Goal: Information Seeking & Learning: Find specific fact

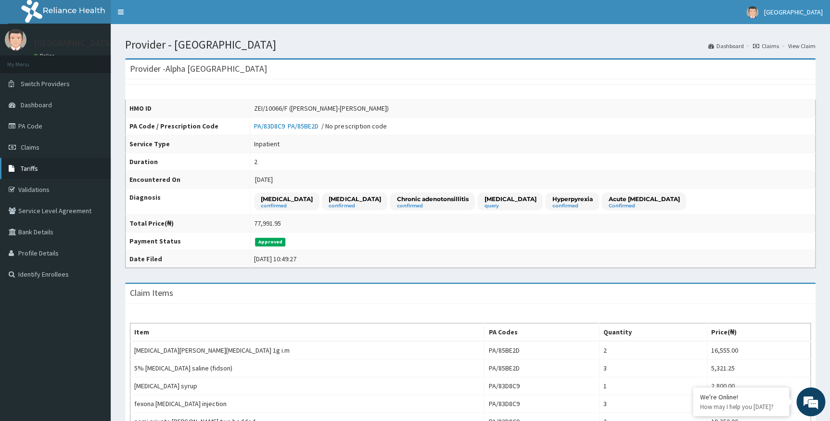
click at [35, 167] on span "Tariffs" at bounding box center [29, 168] width 17 height 9
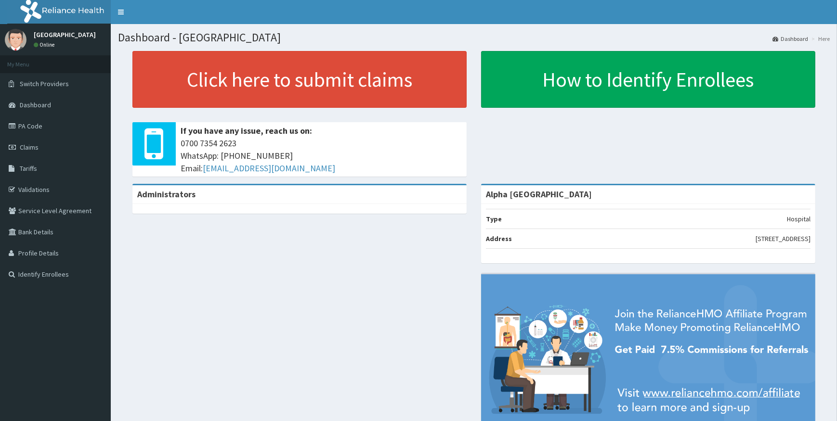
click at [31, 168] on span "Tariffs" at bounding box center [28, 168] width 17 height 9
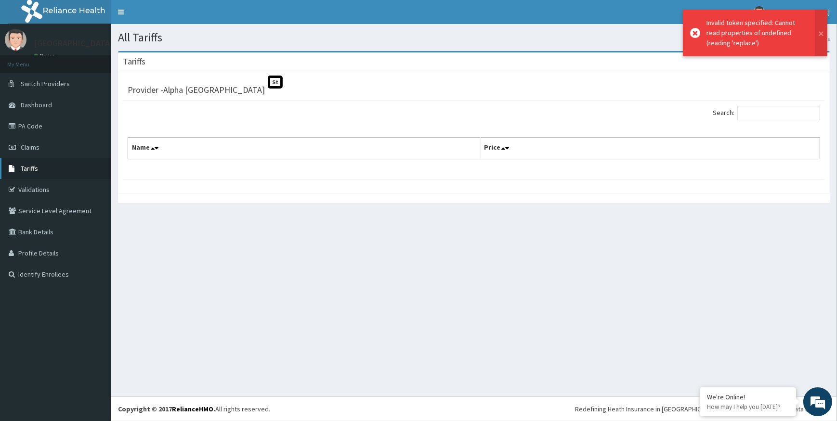
click at [29, 169] on span "Tariffs" at bounding box center [29, 168] width 17 height 9
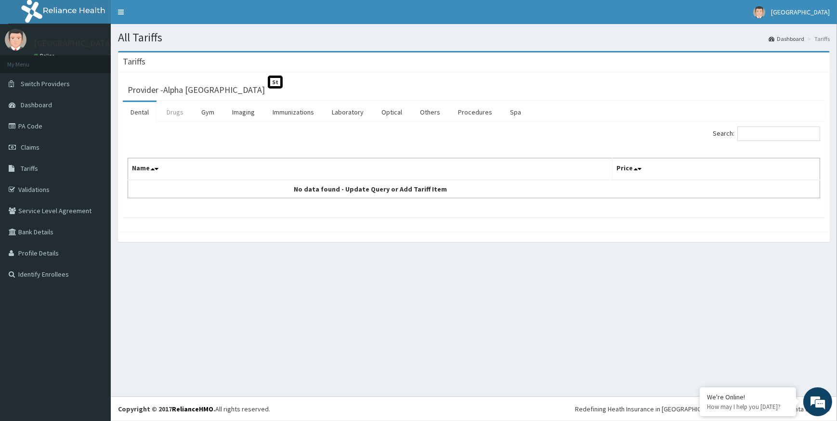
click at [179, 108] on link "Drugs" at bounding box center [175, 112] width 32 height 20
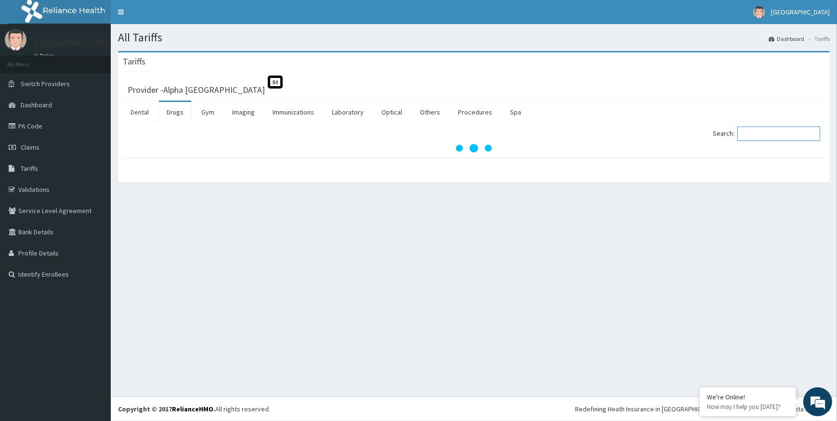
click at [747, 135] on input "Search:" at bounding box center [778, 134] width 83 height 14
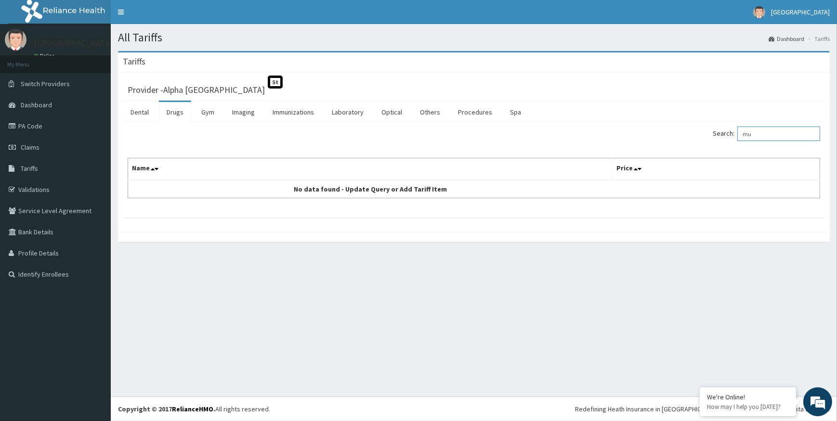
type input "m"
drag, startPoint x: 784, startPoint y: 136, endPoint x: 731, endPoint y: 135, distance: 53.4
click at [731, 135] on label "Search: bactor" at bounding box center [765, 134] width 107 height 14
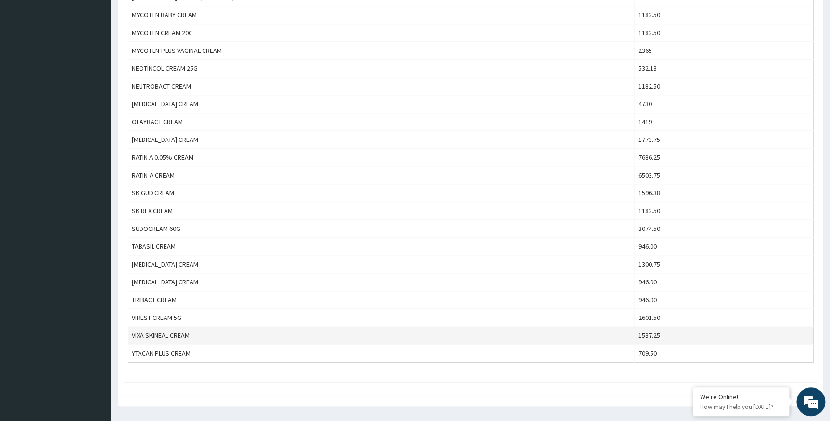
scroll to position [511, 0]
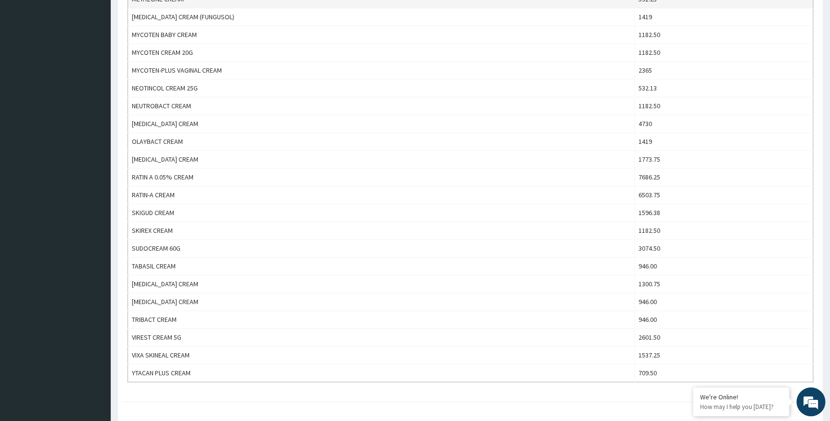
type input "cream"
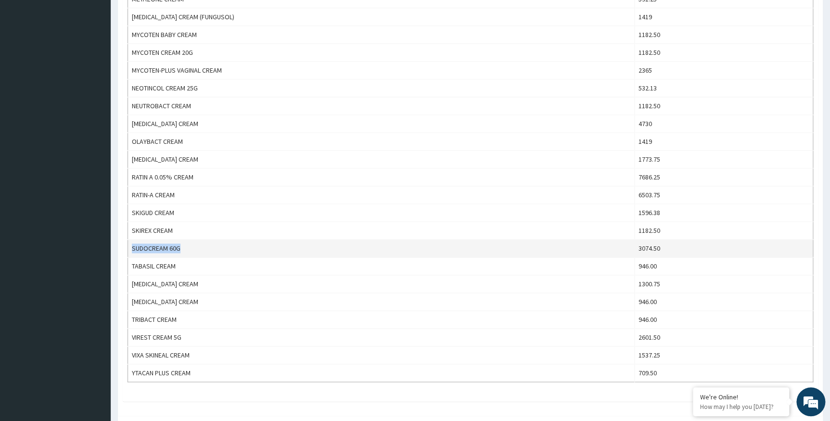
drag, startPoint x: 188, startPoint y: 245, endPoint x: 131, endPoint y: 248, distance: 56.8
click at [131, 248] on td "SUDOCREAM 60G" at bounding box center [381, 249] width 507 height 18
drag, startPoint x: 131, startPoint y: 248, endPoint x: 151, endPoint y: 248, distance: 19.7
copy td "SUDOCREAM 60G"
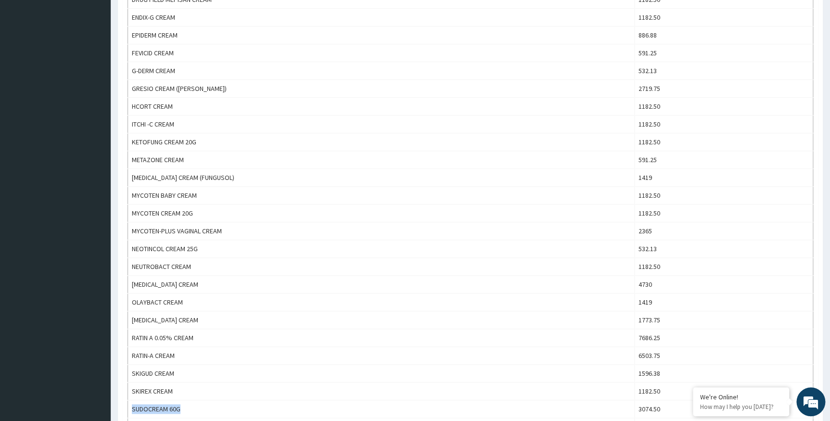
scroll to position [394, 0]
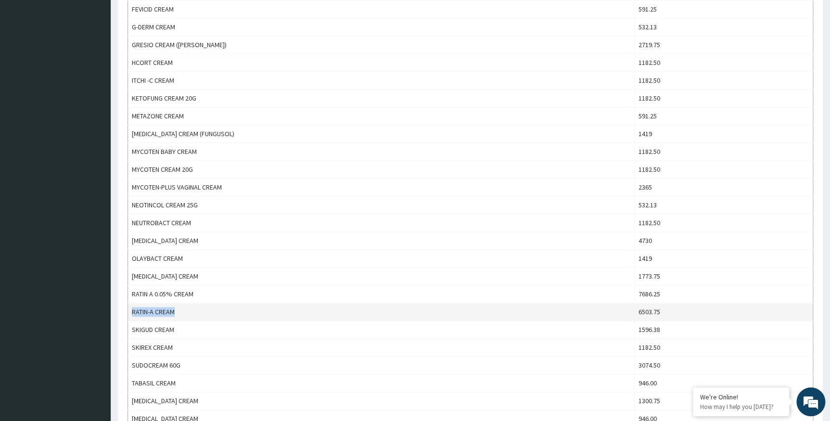
drag, startPoint x: 180, startPoint y: 309, endPoint x: 130, endPoint y: 311, distance: 49.6
click at [130, 311] on td "RATIN-A CREAM" at bounding box center [381, 312] width 507 height 18
drag, startPoint x: 130, startPoint y: 311, endPoint x: 137, endPoint y: 309, distance: 6.9
copy td "RATIN-A CREAM"
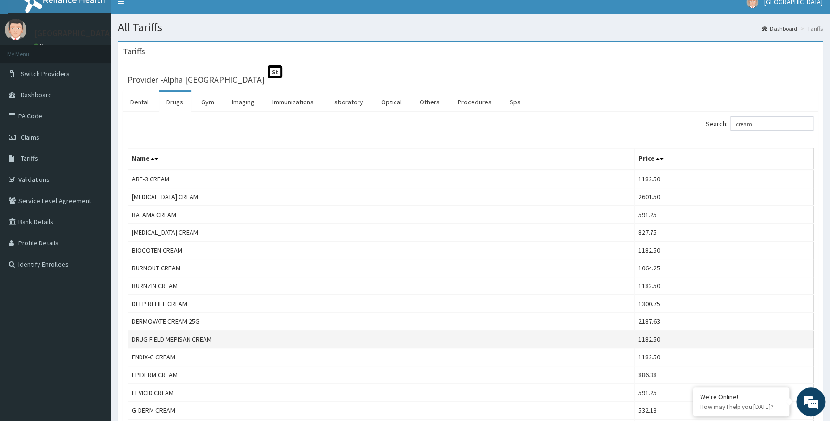
scroll to position [0, 0]
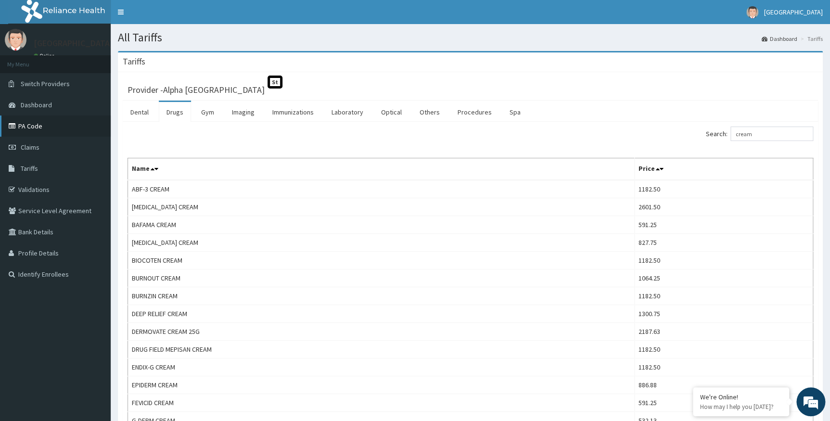
click at [33, 121] on link "PA Code" at bounding box center [55, 126] width 111 height 21
